Goal: Information Seeking & Learning: Learn about a topic

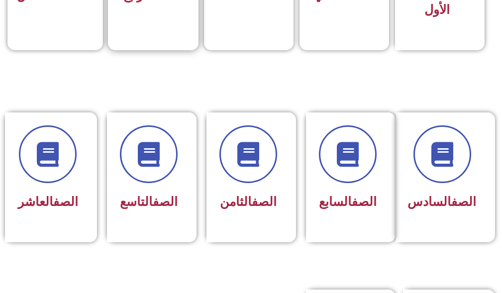
scroll to position [398, 0]
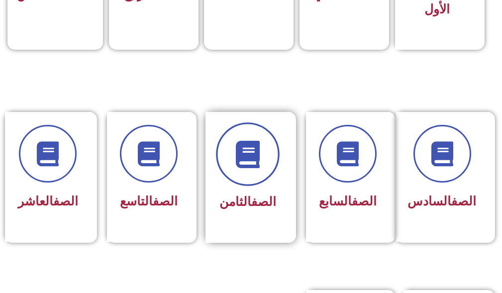
click at [221, 149] on span at bounding box center [248, 155] width 64 height 64
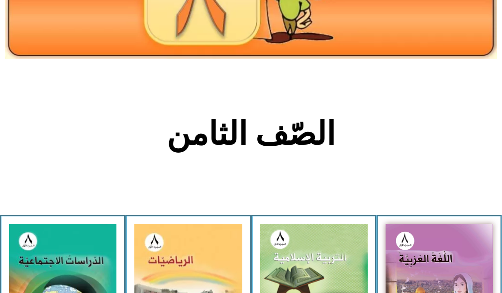
scroll to position [149, 0]
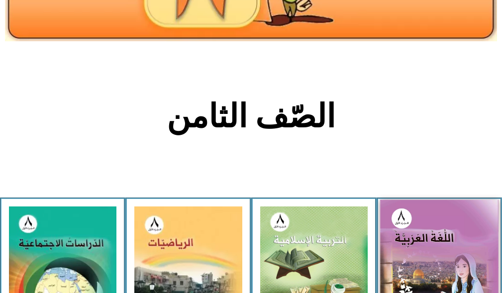
click at [412, 229] on img at bounding box center [439, 273] width 118 height 146
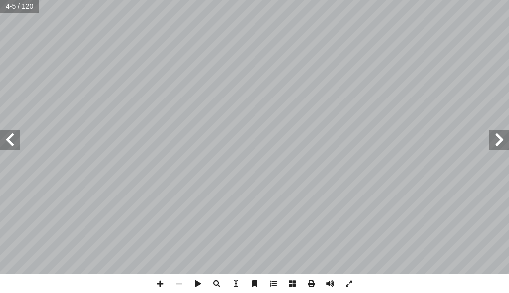
click at [9, 4] on input "text" at bounding box center [19, 6] width 39 height 13
type input "**"
click at [2, 137] on div "٤٠ ٌ بيق ْ ط َ ت . ِ ي ْ ه َّ الن ِ لوب ْ س أ ا لى َ ع ِ ن ْ ي َ ثال ِ م َ ، و …" at bounding box center [254, 137] width 509 height 274
click at [0, 0] on html "الصفحة الرئيسية الصف الأول الصف الثاني الصف الثالث الصف الرابع الصف الخامس الصف…" at bounding box center [254, 33] width 509 height 67
click at [348, 135] on div "٤٠ ٌ بيق ْ ط َ ت . ِ ي ْ ه َّ الن ِ لوب ْ س أ ا لى َ ع ِ ن ْ ي َ ثال ِ م َ ، و …" at bounding box center [254, 137] width 509 height 274
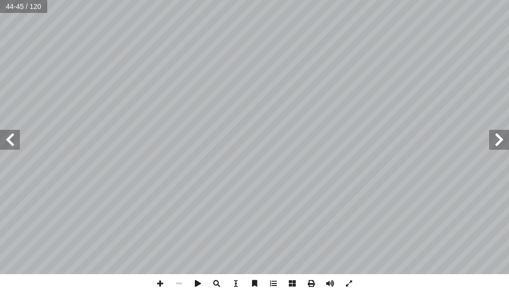
click at [496, 135] on span at bounding box center [500, 140] width 20 height 20
